Goal: Task Accomplishment & Management: Manage account settings

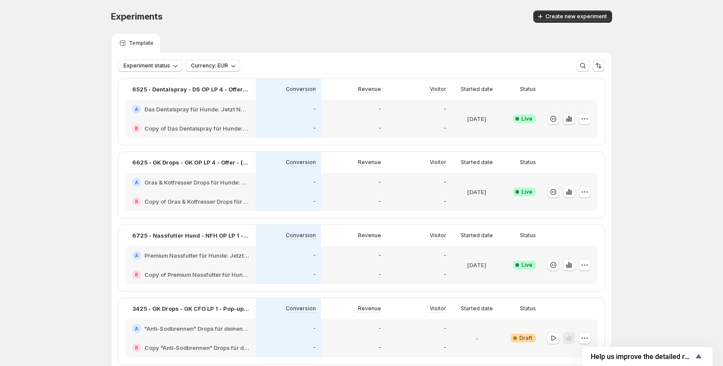
click at [569, 118] on icon "button" at bounding box center [569, 118] width 9 height 9
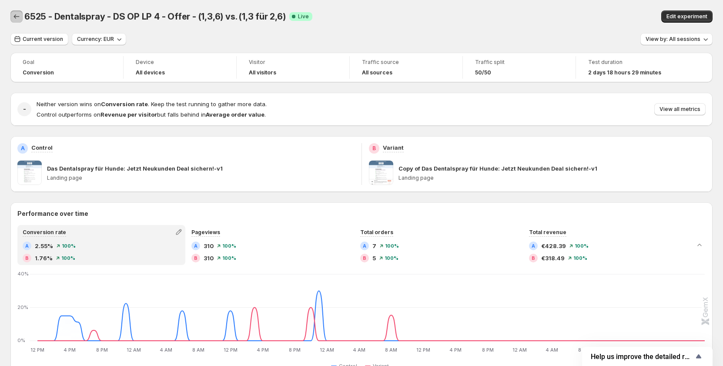
click at [17, 15] on icon "Back" at bounding box center [16, 16] width 9 height 9
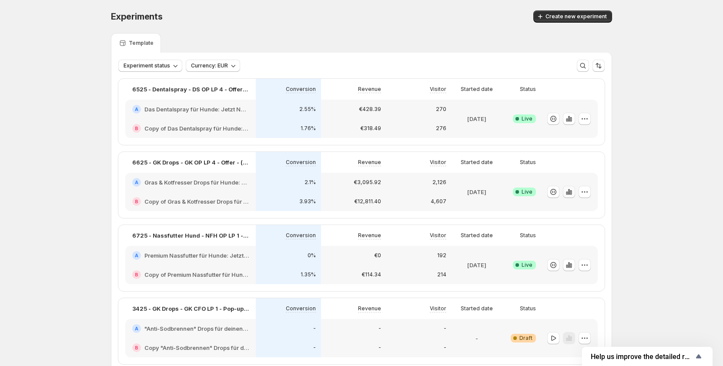
click at [568, 194] on icon "button" at bounding box center [567, 192] width 2 height 3
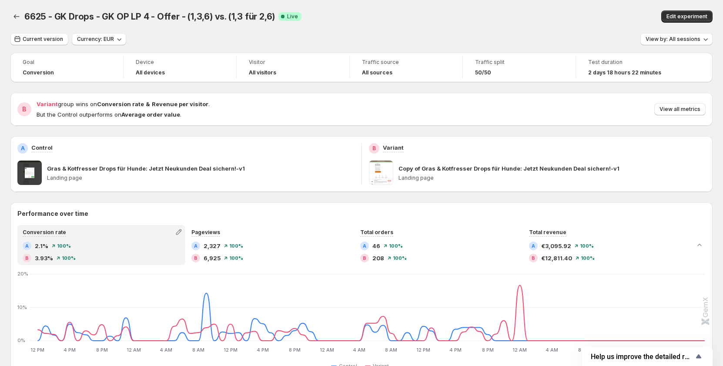
click at [436, 9] on div "6625 - GK Drops - GK OP LP 4 - Offer - (1,3,6) vs. (1,3 für 2,6). This page is …" at bounding box center [361, 16] width 702 height 33
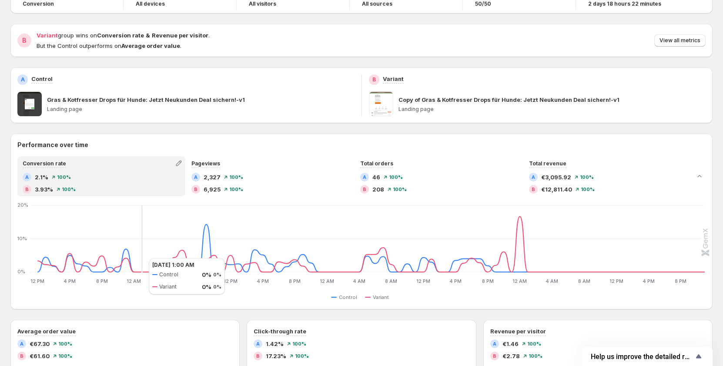
scroll to position [87, 0]
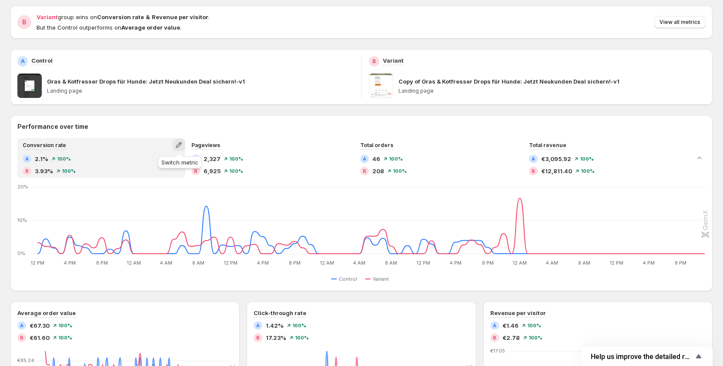
click at [183, 146] on icon "button" at bounding box center [178, 145] width 9 height 9
click at [158, 162] on span "Total sessions" at bounding box center [139, 163] width 39 height 7
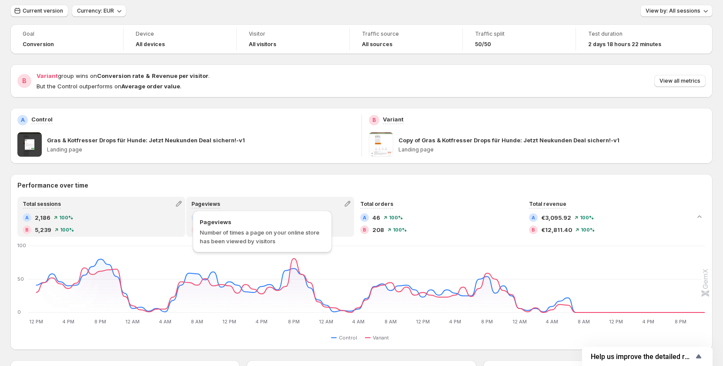
scroll to position [0, 0]
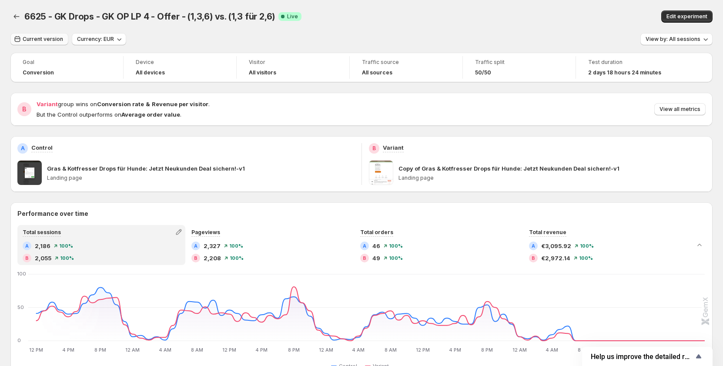
click at [43, 40] on span "Current version" at bounding box center [43, 39] width 40 height 7
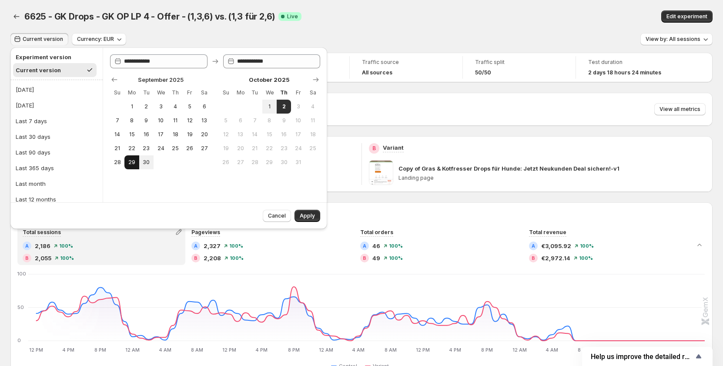
click at [132, 162] on span "29" at bounding box center [131, 162] width 7 height 7
click at [268, 107] on span "1" at bounding box center [269, 106] width 7 height 7
type input "**********"
click at [314, 216] on span "Apply" at bounding box center [307, 215] width 15 height 7
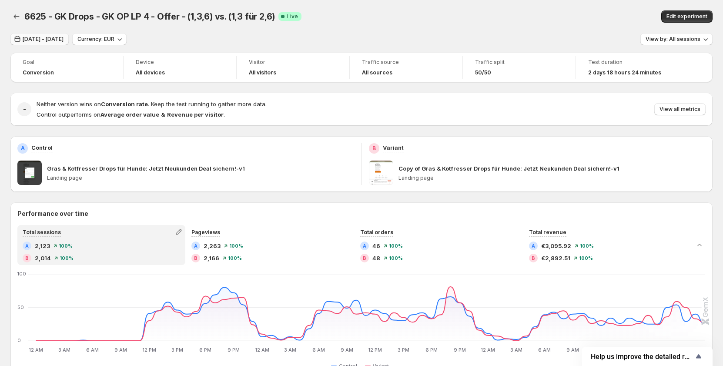
click at [64, 39] on span "Sep 29, 2025 - Oct 01, 2025" at bounding box center [43, 39] width 41 height 7
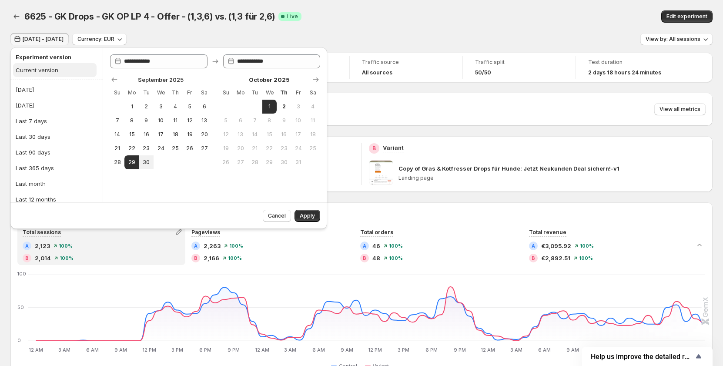
click at [59, 68] on button "Current version" at bounding box center [55, 70] width 84 height 14
type input "**********"
click at [312, 215] on span "Apply" at bounding box center [307, 215] width 15 height 7
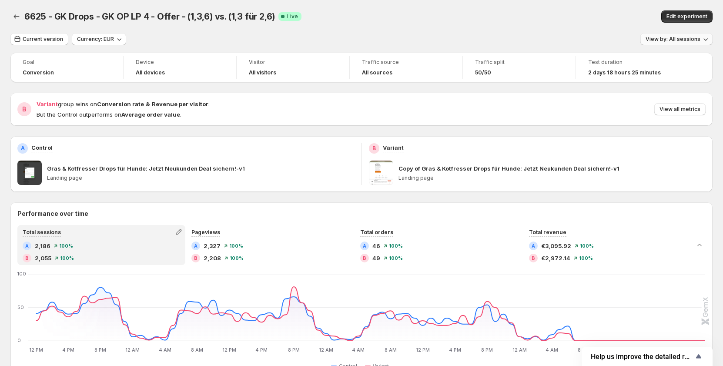
click at [699, 38] on span "View by: All sessions" at bounding box center [673, 39] width 55 height 7
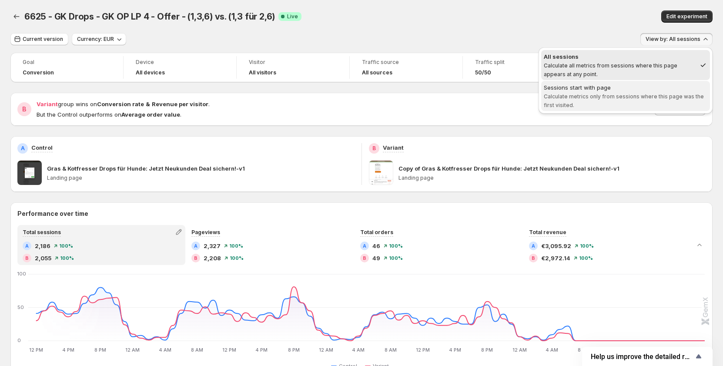
click at [647, 91] on div "Sessions start with page" at bounding box center [626, 87] width 164 height 9
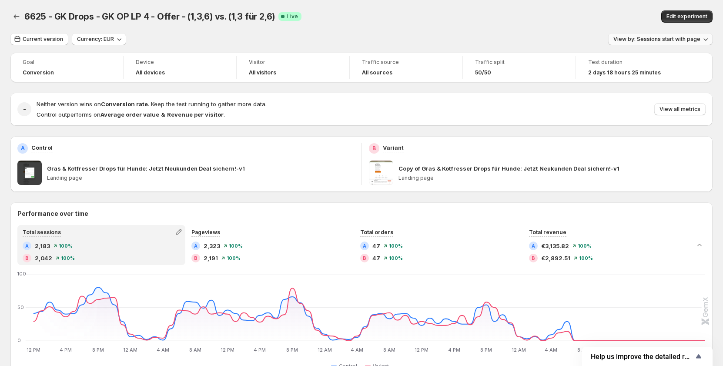
click at [689, 40] on span "View by: Sessions start with page" at bounding box center [657, 39] width 87 height 7
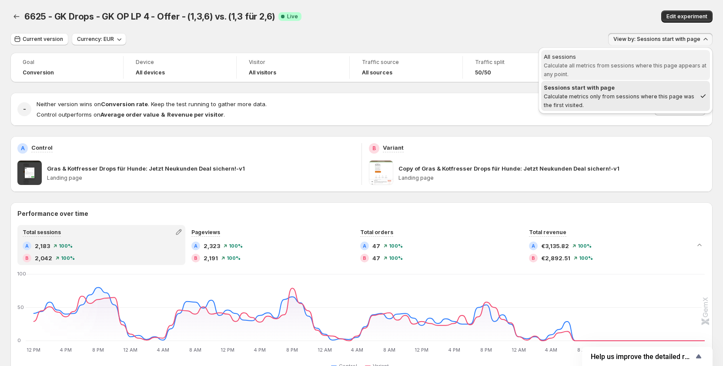
click at [621, 68] on span "Calculate all metrics from sessions where this page appears at any point." at bounding box center [625, 69] width 163 height 15
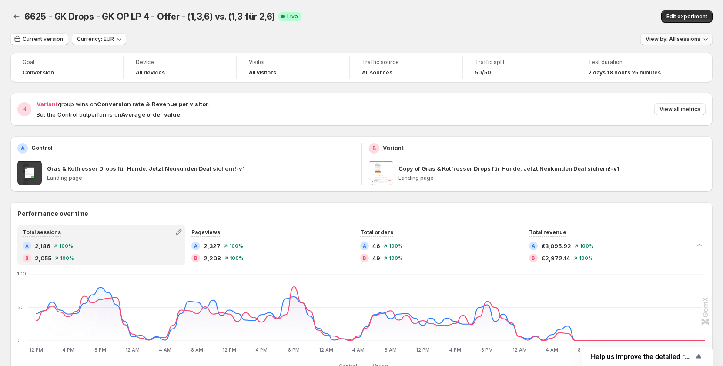
click at [677, 40] on span "View by: All sessions" at bounding box center [673, 39] width 55 height 7
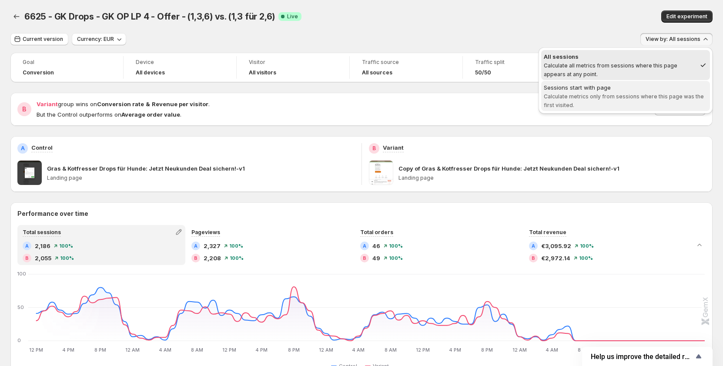
click at [614, 98] on span "Calculate metrics only from sessions where this page was the first visited." at bounding box center [624, 100] width 160 height 15
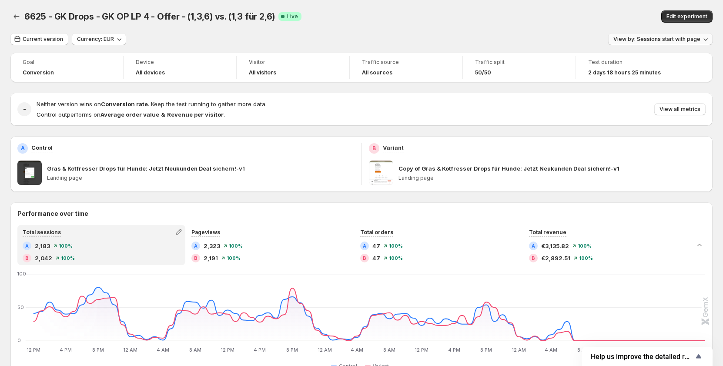
click at [674, 41] on span "View by: Sessions start with page" at bounding box center [657, 39] width 87 height 7
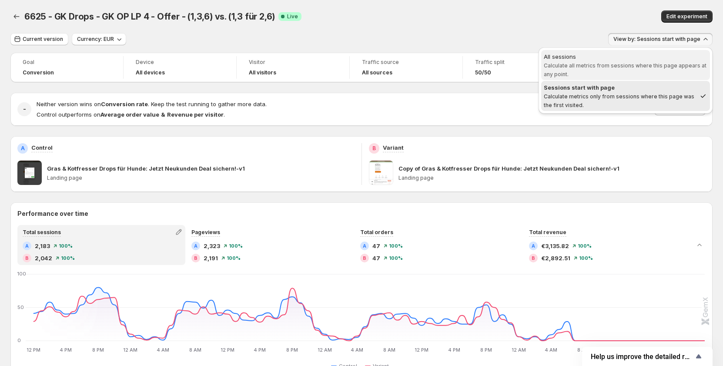
click at [631, 67] on span "Calculate all metrics from sessions where this page appears at any point." at bounding box center [625, 69] width 163 height 15
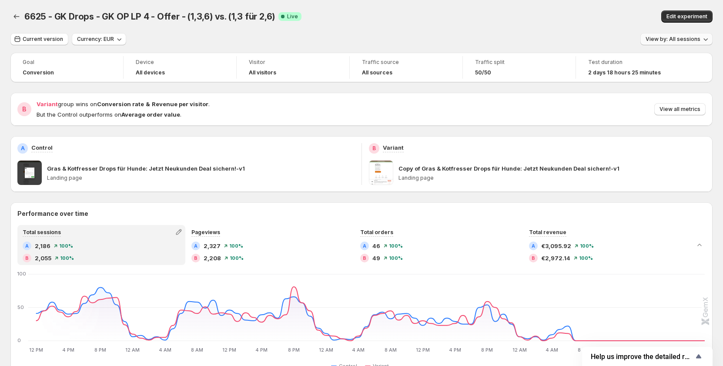
click at [680, 40] on span "View by: All sessions" at bounding box center [673, 39] width 55 height 7
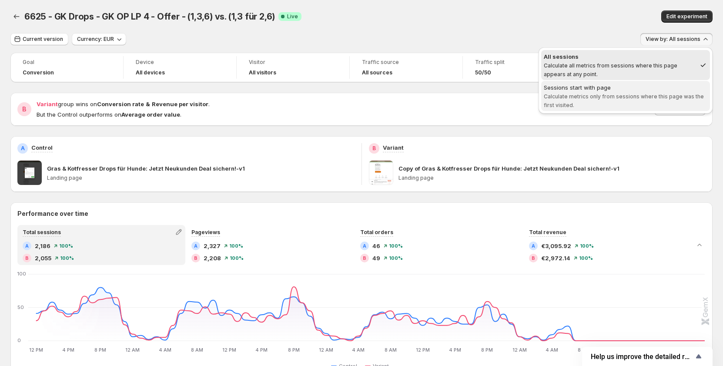
click at [639, 92] on span "Sessions start with page Calculate metrics only from sessions where this page w…" at bounding box center [626, 96] width 164 height 26
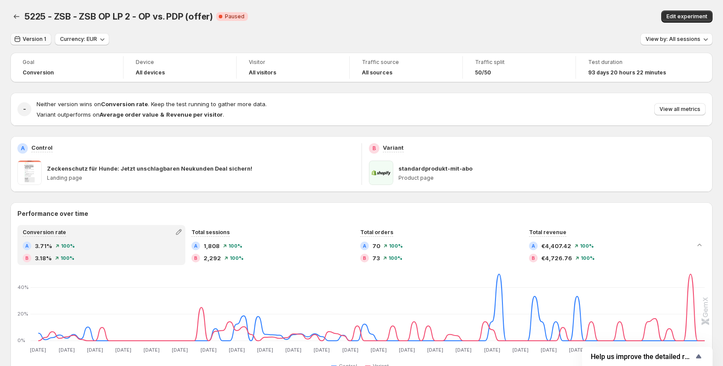
click at [42, 40] on span "Version 1" at bounding box center [34, 39] width 23 height 7
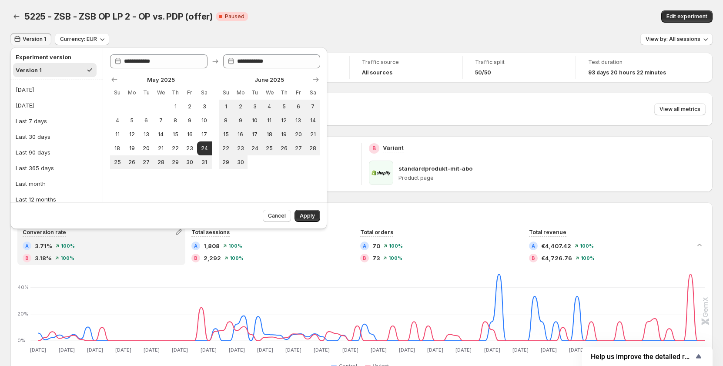
click at [359, 13] on div "5225 - ZSB - ZSB OP LP 2 - OP vs. PDP (offer) Critical Complete Paused" at bounding box center [236, 16] width 425 height 12
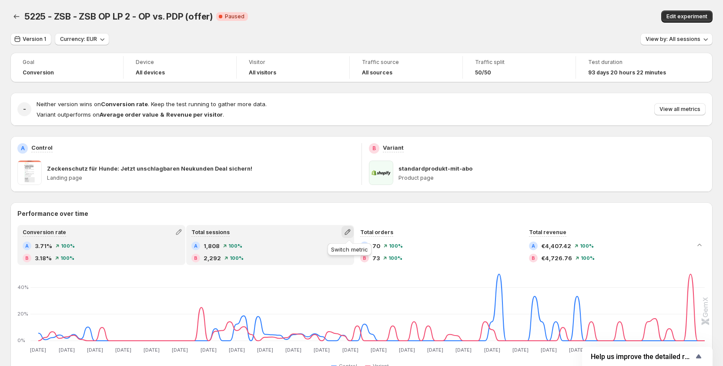
click at [352, 233] on icon "button" at bounding box center [347, 232] width 9 height 9
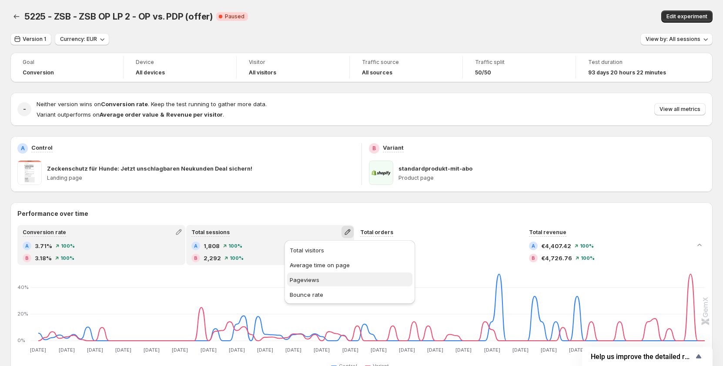
click at [305, 283] on span "Pageviews" at bounding box center [305, 279] width 30 height 7
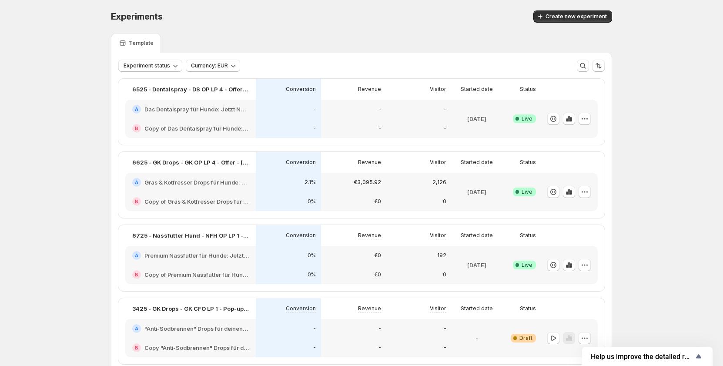
click at [570, 119] on icon "button" at bounding box center [569, 119] width 2 height 6
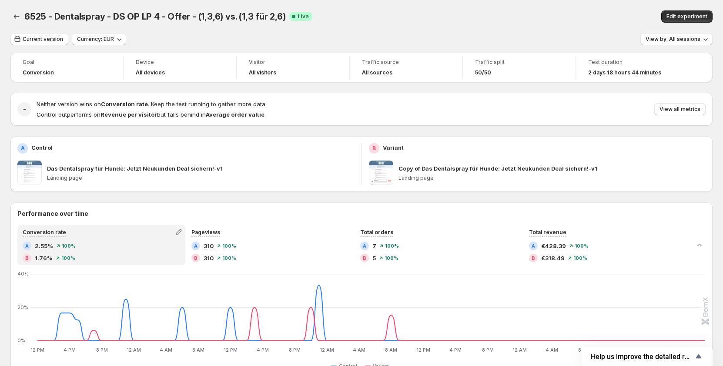
click at [37, 32] on div "6525 - Dentalspray - DS OP LP 4 - Offer - (1,3,6) vs. (1,3 für 2,6). This page …" at bounding box center [361, 16] width 702 height 33
click at [38, 36] on span "Current version" at bounding box center [43, 39] width 40 height 7
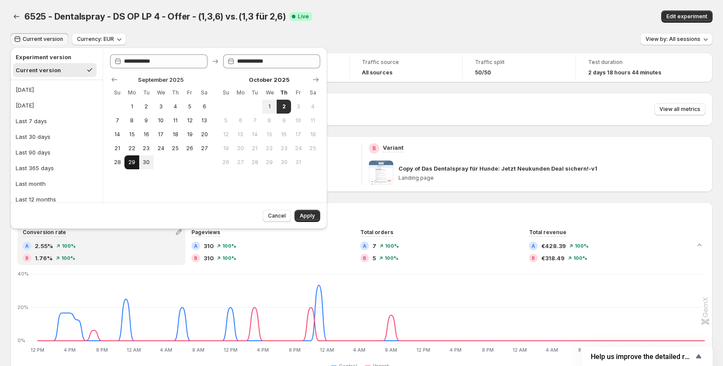
click at [133, 161] on span "29" at bounding box center [131, 162] width 7 height 7
click at [268, 104] on span "1" at bounding box center [269, 106] width 7 height 7
type input "**********"
click at [301, 214] on span "Apply" at bounding box center [307, 215] width 15 height 7
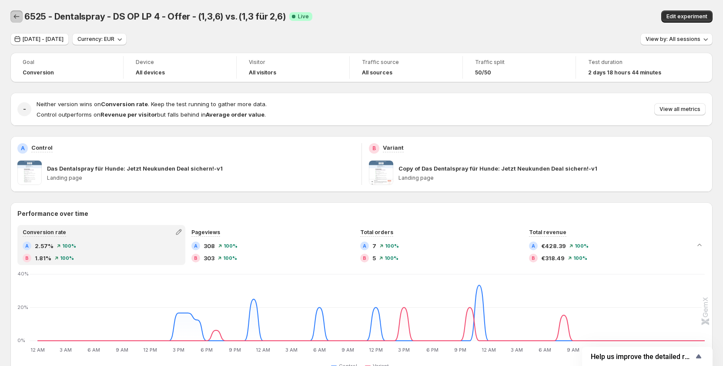
click at [13, 17] on icon "Back" at bounding box center [16, 16] width 9 height 9
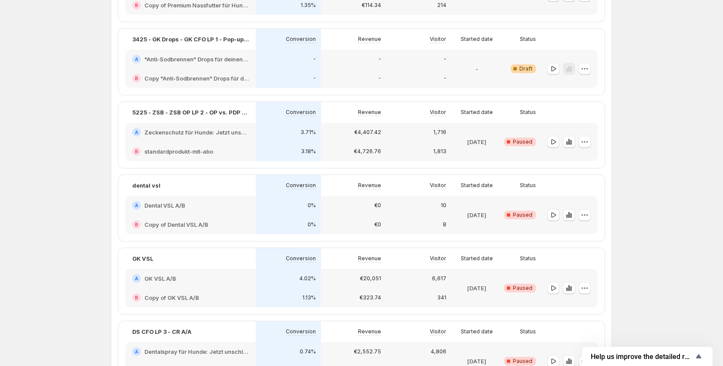
scroll to position [261, 0]
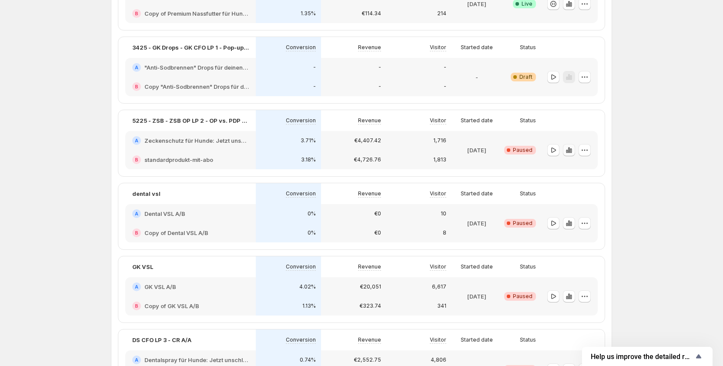
click at [572, 153] on icon "button" at bounding box center [569, 150] width 9 height 9
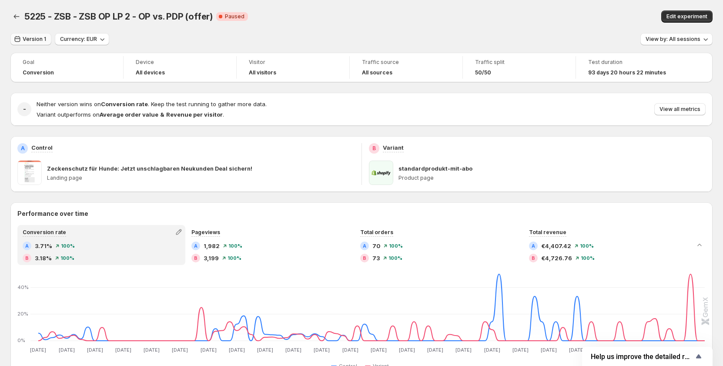
click at [39, 33] on button "Version 1" at bounding box center [30, 39] width 41 height 12
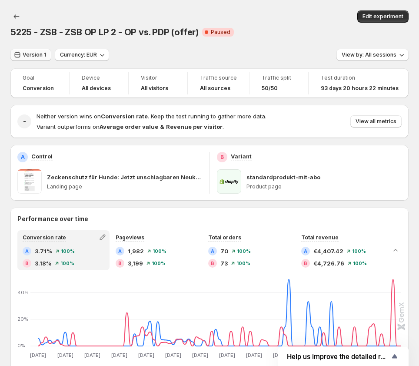
click at [37, 54] on span "Version 1" at bounding box center [34, 54] width 23 height 7
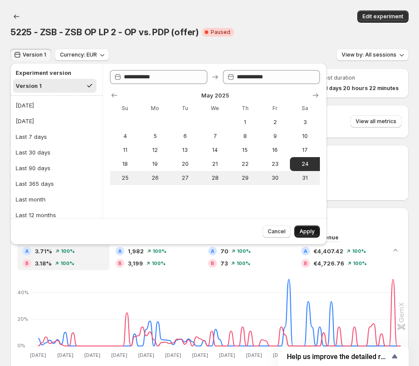
click at [310, 228] on span "Apply" at bounding box center [307, 231] width 15 height 7
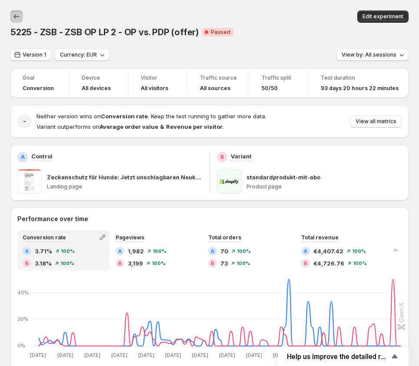
click at [17, 16] on icon "Back" at bounding box center [16, 16] width 9 height 9
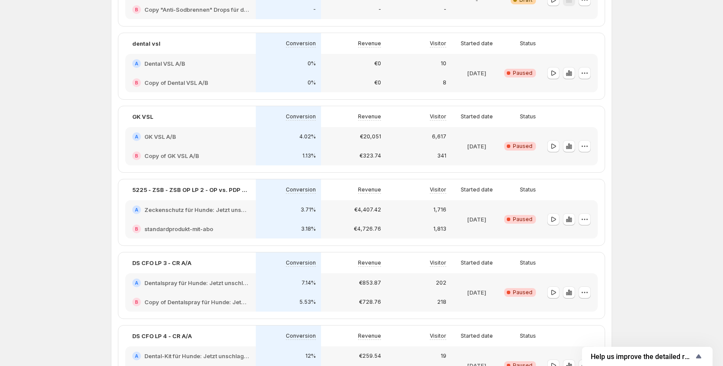
scroll to position [392, 0]
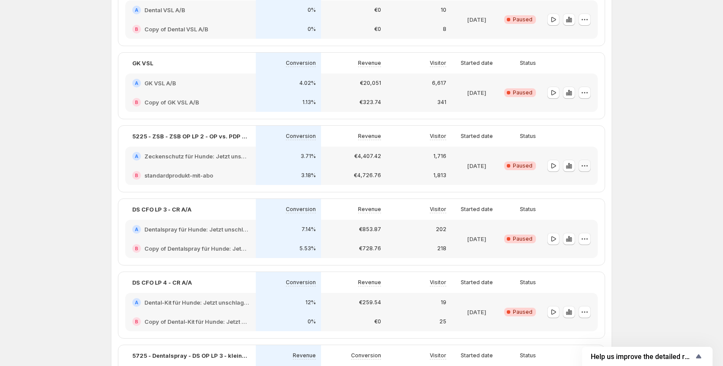
click at [423, 165] on icon "button" at bounding box center [584, 165] width 9 height 9
click at [423, 182] on span "Edit" at bounding box center [593, 183] width 63 height 9
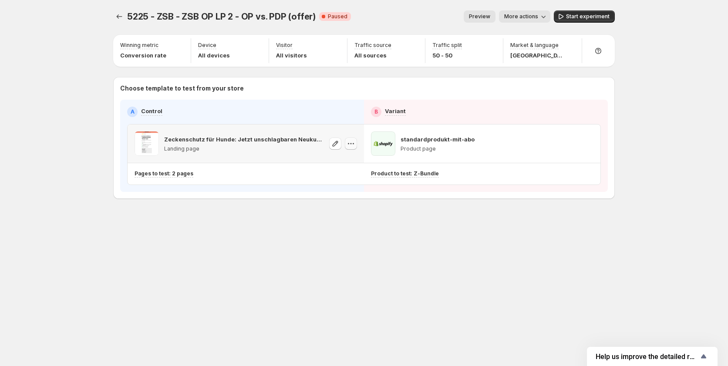
click at [348, 142] on icon "button" at bounding box center [350, 143] width 9 height 9
click at [345, 181] on span "Copy ID 568016535952556916" at bounding box center [359, 179] width 60 height 17
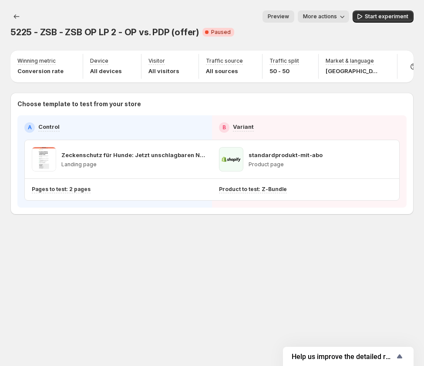
click at [296, 274] on div "5225 - ZSB - ZSB OP LP 2 - OP vs. PDP (offer). This page is ready 5225 - ZSB - …" at bounding box center [212, 183] width 424 height 366
click at [198, 158] on icon "button" at bounding box center [198, 159] width 9 height 9
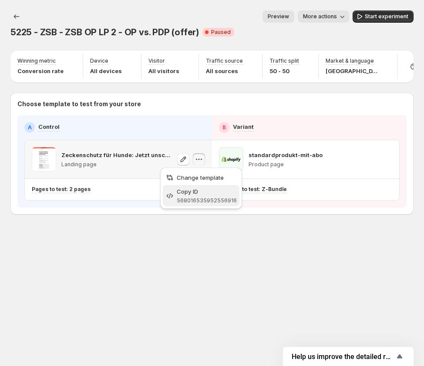
click at [198, 196] on span "Copy ID 568016535952556916" at bounding box center [207, 195] width 60 height 17
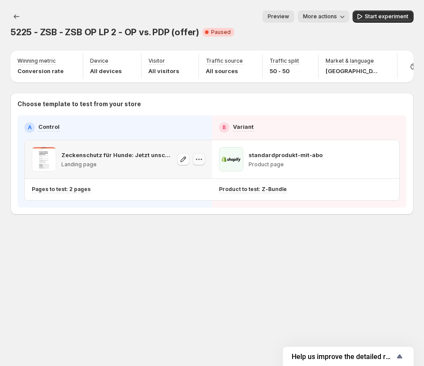
click at [202, 160] on icon "button" at bounding box center [198, 159] width 9 height 9
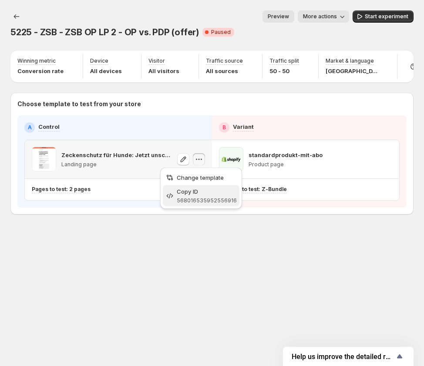
click at [198, 194] on div "Copy ID" at bounding box center [207, 191] width 60 height 9
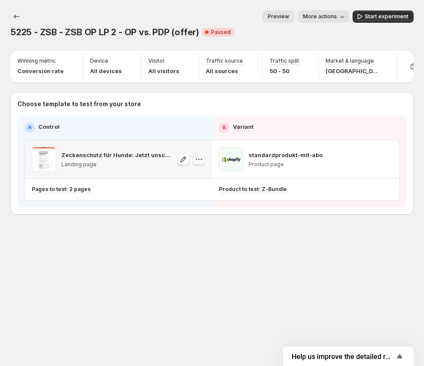
click at [201, 160] on icon "button" at bounding box center [198, 159] width 9 height 9
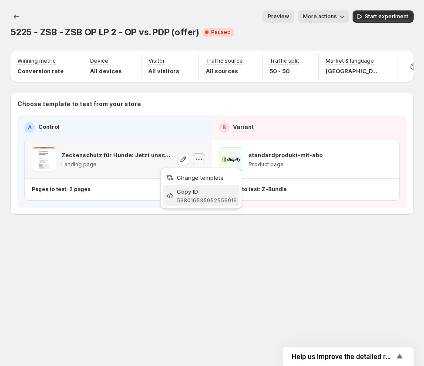
click at [204, 198] on span "568016535952556916" at bounding box center [207, 200] width 60 height 7
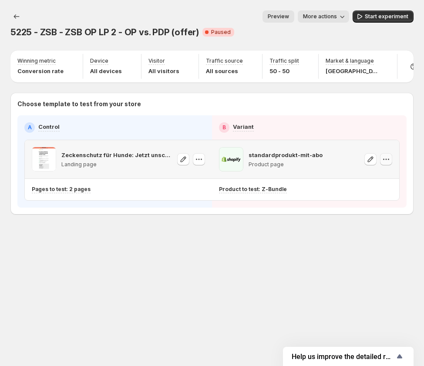
drag, startPoint x: 389, startPoint y: 159, endPoint x: 386, endPoint y: 163, distance: 5.0
click at [389, 159] on icon "button" at bounding box center [386, 159] width 9 height 9
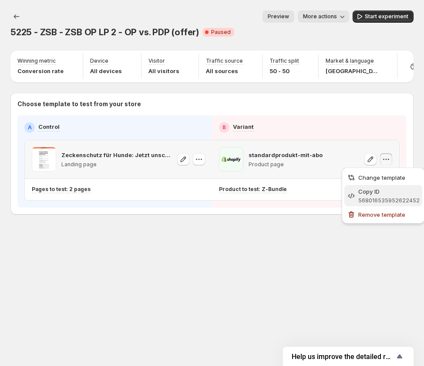
click at [379, 202] on span "568016535952622452" at bounding box center [388, 200] width 61 height 7
